Goal: Information Seeking & Learning: Learn about a topic

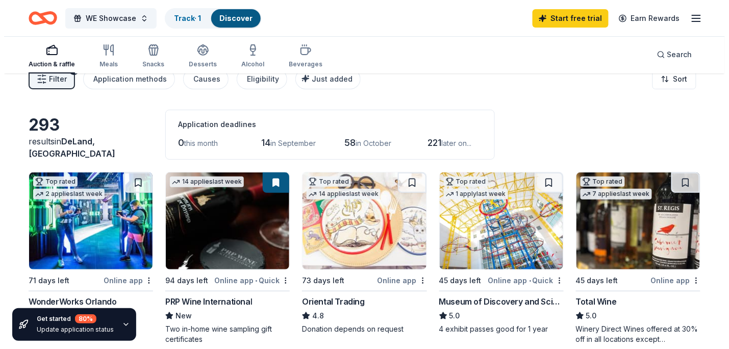
scroll to position [11, 0]
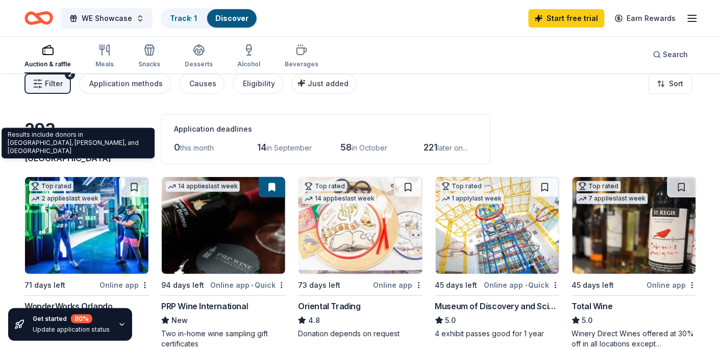
click at [76, 155] on span "DeLand, [GEOGRAPHIC_DATA]" at bounding box center [68, 152] width 87 height 22
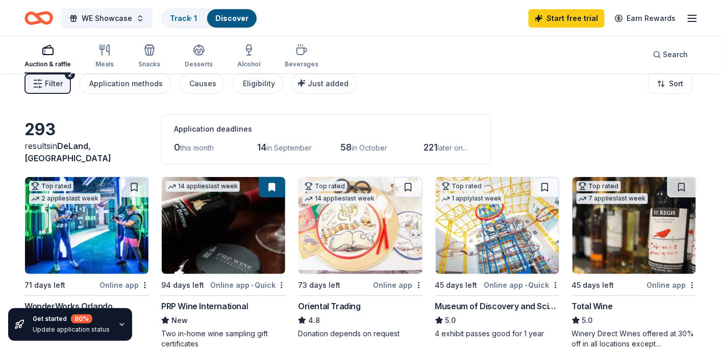
click at [51, 83] on span "Filter" at bounding box center [54, 84] width 18 height 12
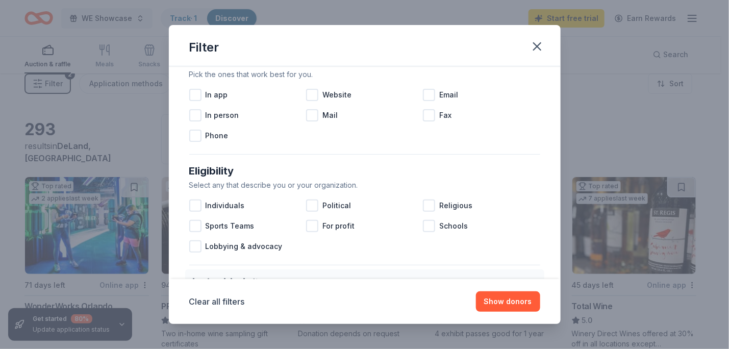
scroll to position [226, 0]
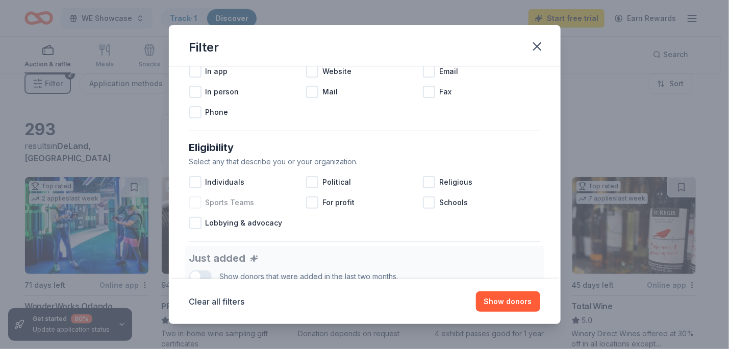
click at [199, 205] on div at bounding box center [195, 203] width 12 height 12
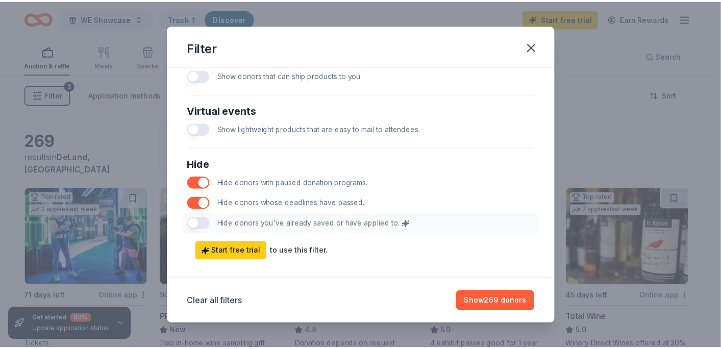
scroll to position [528, 0]
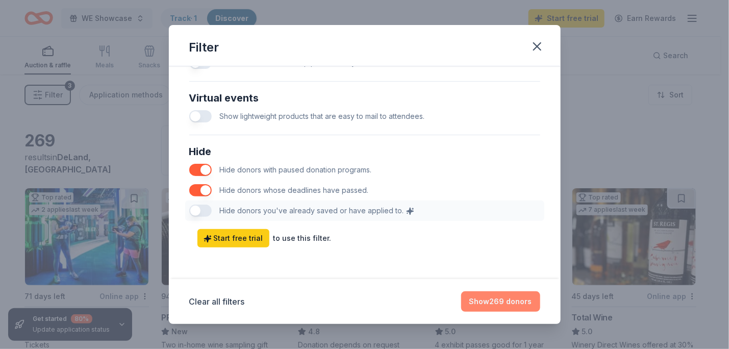
click at [496, 304] on button "Show 269 donors" at bounding box center [500, 301] width 79 height 20
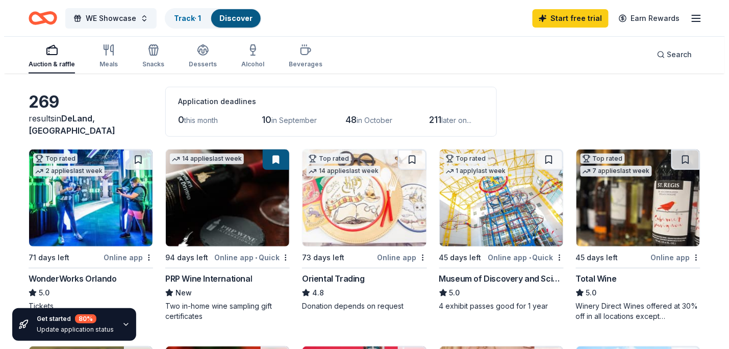
scroll to position [0, 0]
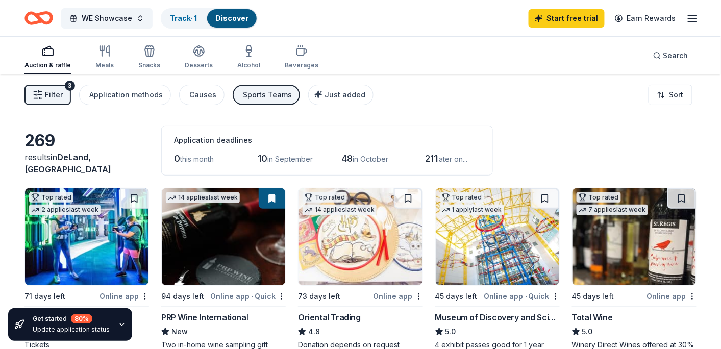
click at [41, 91] on line "button" at bounding box center [40, 91] width 3 height 0
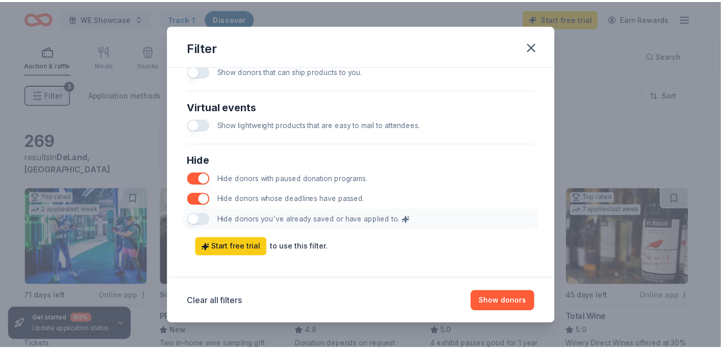
scroll to position [528, 0]
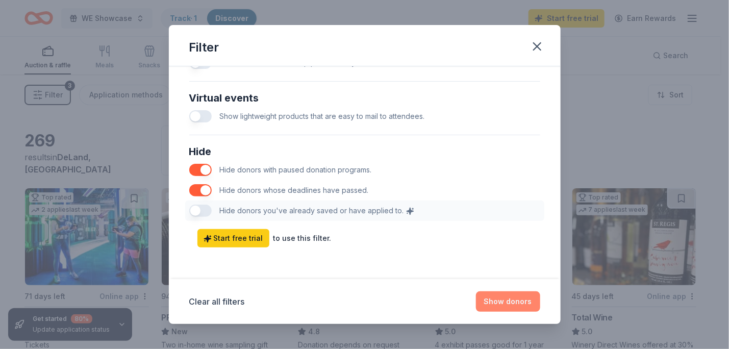
click at [505, 295] on button "Show donors" at bounding box center [508, 301] width 64 height 20
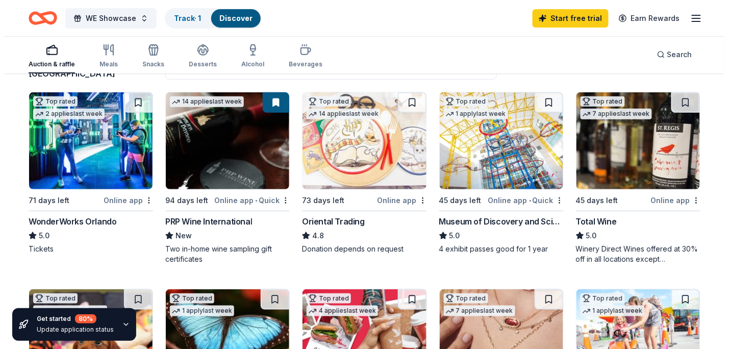
scroll to position [0, 0]
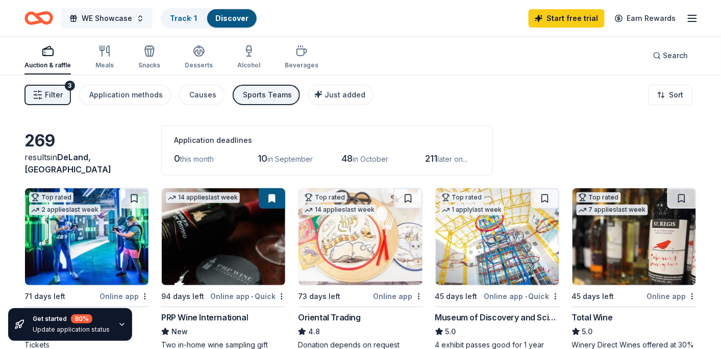
click at [108, 15] on span "WE Showcase" at bounding box center [107, 18] width 51 height 12
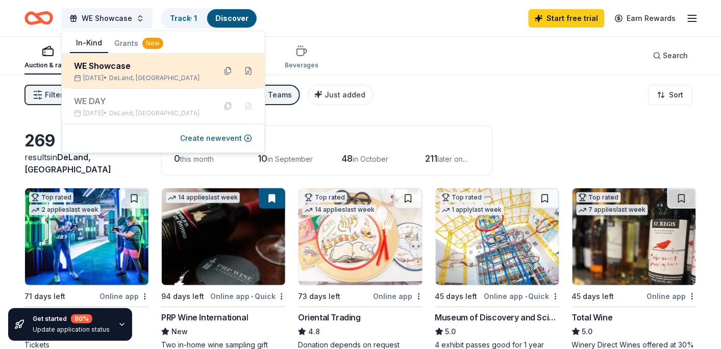
click at [125, 76] on div "[DATE] • DeLand, [GEOGRAPHIC_DATA]" at bounding box center [141, 78] width 134 height 8
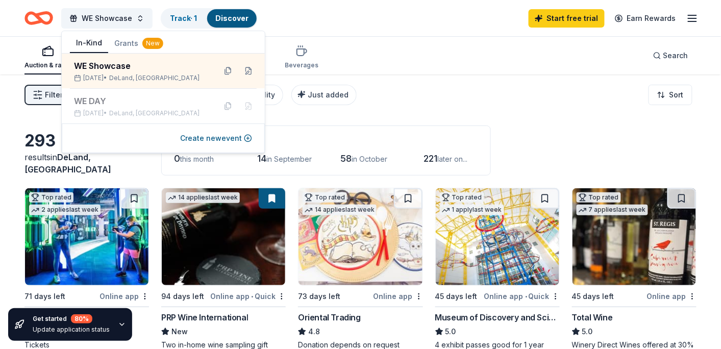
click at [547, 75] on div "Filter 2 Application methods Causes Eligibility Just added Sort" at bounding box center [360, 95] width 721 height 41
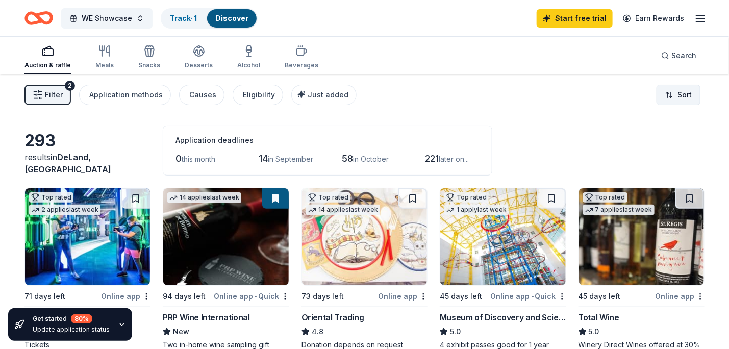
click at [667, 94] on html "WE Showcase Track · 1 Discover Start free trial Earn Rewards Auction & raffle M…" at bounding box center [364, 174] width 729 height 349
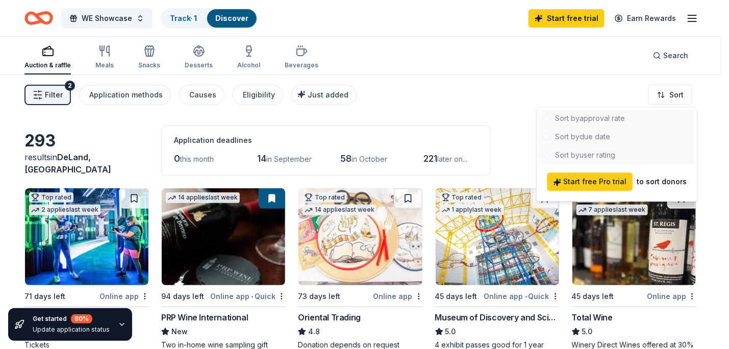
click at [611, 117] on div at bounding box center [618, 136] width 156 height 55
